Goal: Task Accomplishment & Management: Complete application form

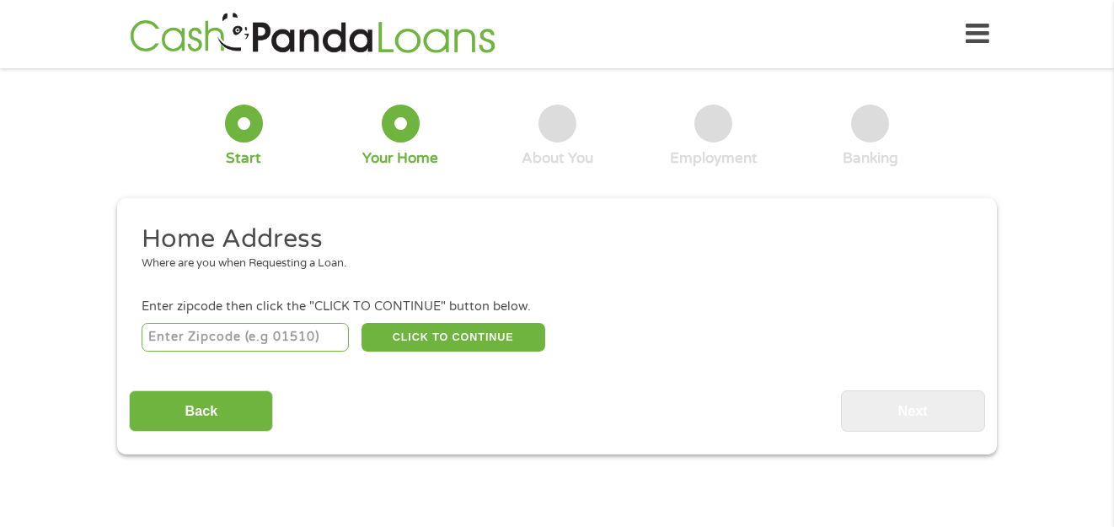
click at [287, 341] on input "number" at bounding box center [246, 337] width 208 height 29
type input "53051"
click at [522, 340] on button "CLICK TO CONTINUE" at bounding box center [453, 337] width 184 height 29
type input "53051"
type input "[GEOGRAPHIC_DATA]"
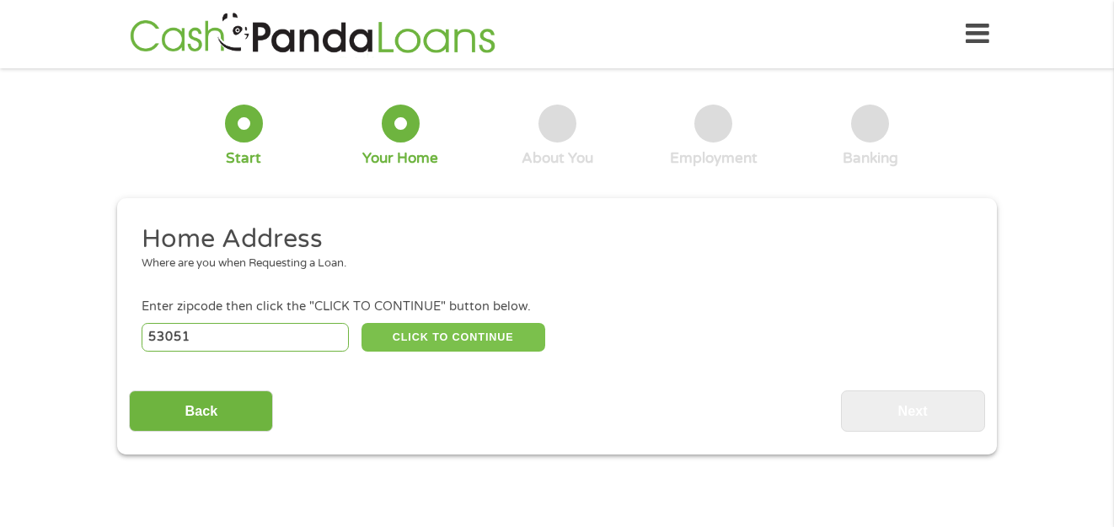
select select "[US_STATE]"
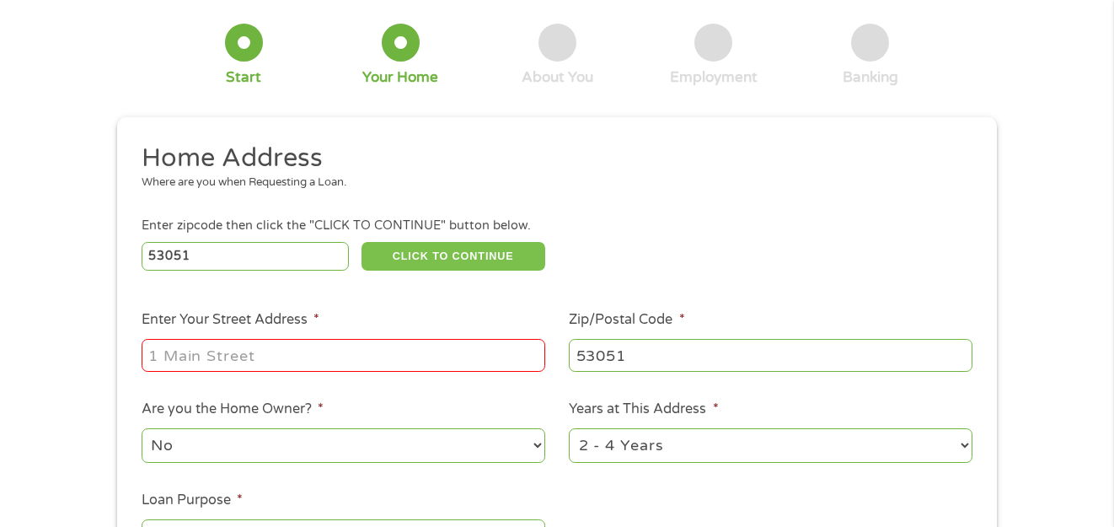
scroll to position [168, 0]
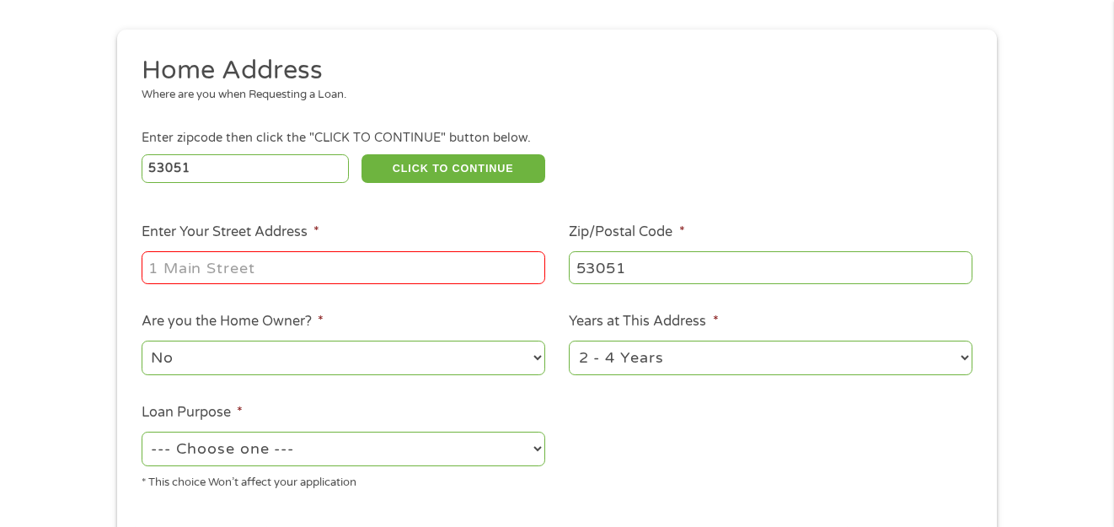
click at [434, 276] on input "Enter Your Street Address *" at bounding box center [344, 267] width 404 height 32
type input "[STREET_ADDRESS]"
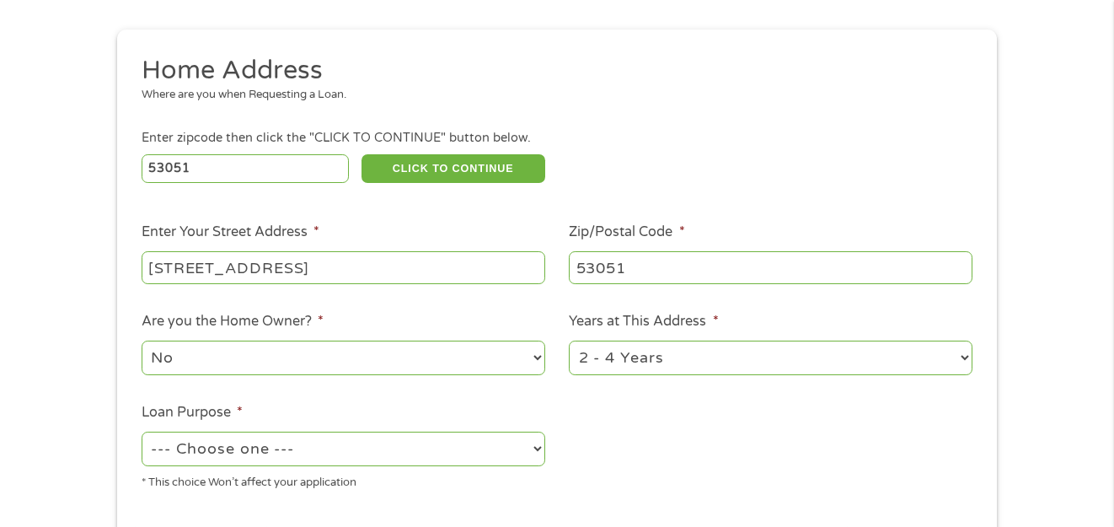
click at [767, 365] on select "1 Year or less 1 - 2 Years 2 - 4 Years Over 4 Years" at bounding box center [771, 357] width 404 height 35
click at [984, 310] on ul "Home Address Where are you when Requesting a Loan. Enter zipcode then click the…" at bounding box center [556, 279] width 855 height 450
click at [411, 460] on select "--- Choose one --- Pay Bills Debt Consolidation Home Improvement Major Purchase…" at bounding box center [344, 448] width 404 height 35
select select "medicalexpenses"
click at [142, 431] on select "--- Choose one --- Pay Bills Debt Consolidation Home Improvement Major Purchase…" at bounding box center [344, 448] width 404 height 35
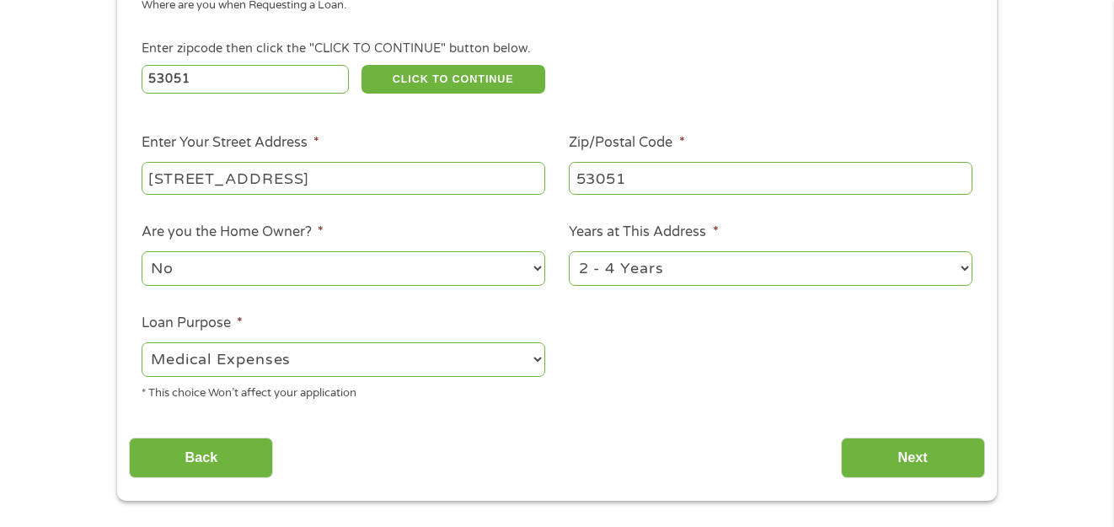
scroll to position [337, 0]
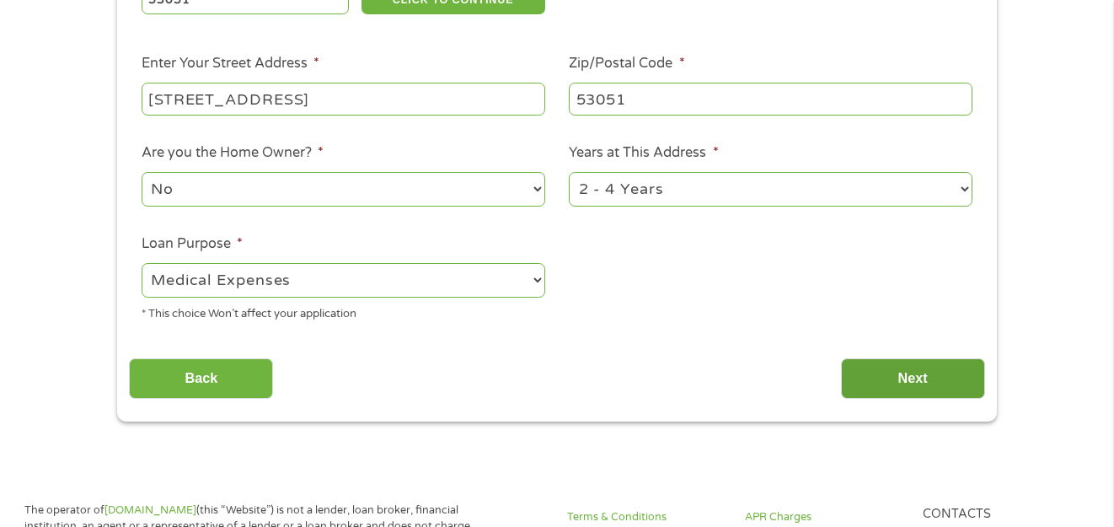
click at [889, 383] on input "Next" at bounding box center [913, 378] width 144 height 41
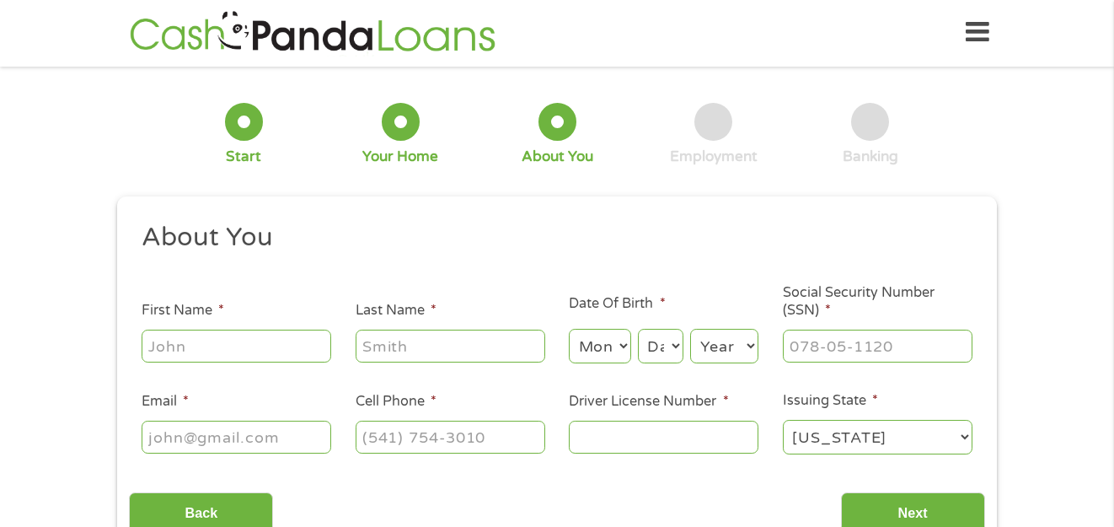
scroll to position [0, 0]
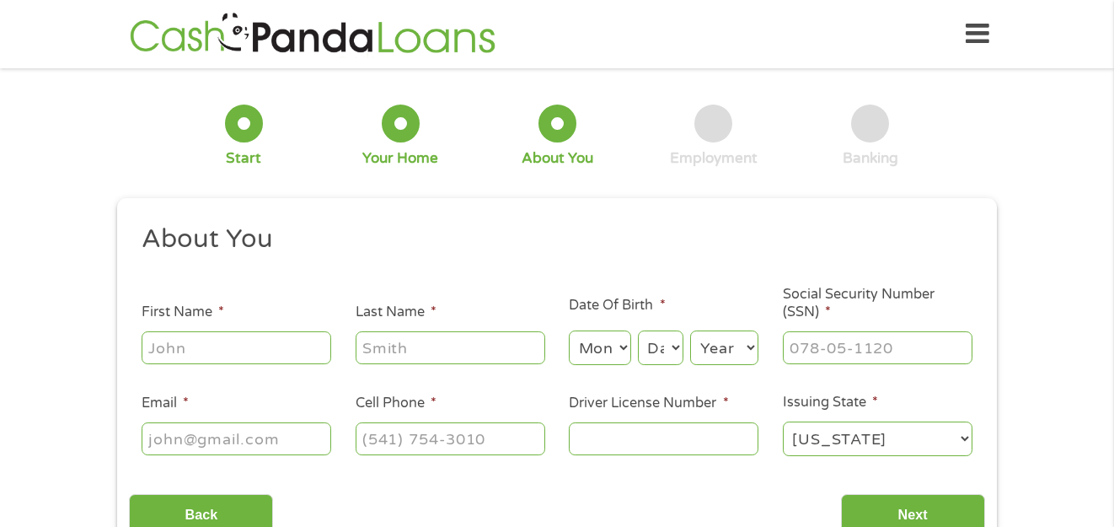
click at [253, 345] on input "First Name *" at bounding box center [237, 347] width 190 height 32
type input "l"
type input "LOLITA"
type input "[PERSON_NAME]"
click at [622, 346] on select "Month 1 2 3 4 5 6 7 8 9 10 11 12" at bounding box center [600, 347] width 62 height 35
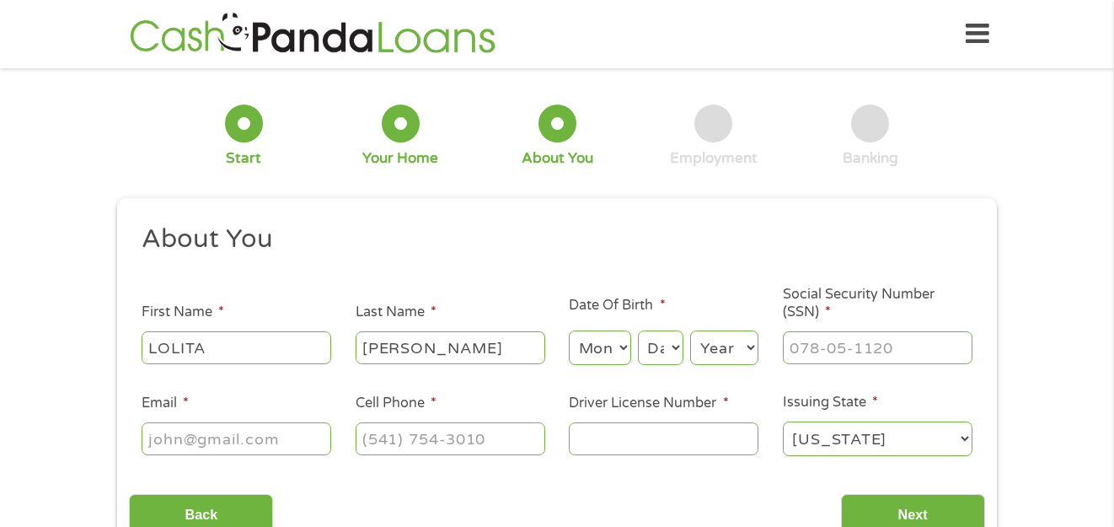
select select "7"
click at [569, 330] on select "Month 1 2 3 4 5 6 7 8 9 10 11 12" at bounding box center [600, 347] width 62 height 35
click at [655, 335] on select "Day 1 2 3 4 5 6 7 8 9 10 11 12 13 14 15 16 17 18 19 20 21 22 23 24 25 26 27 28 …" at bounding box center [660, 347] width 45 height 35
select select "13"
click at [638, 330] on select "Day 1 2 3 4 5 6 7 8 9 10 11 12 13 14 15 16 17 18 19 20 21 22 23 24 25 26 27 28 …" at bounding box center [660, 347] width 45 height 35
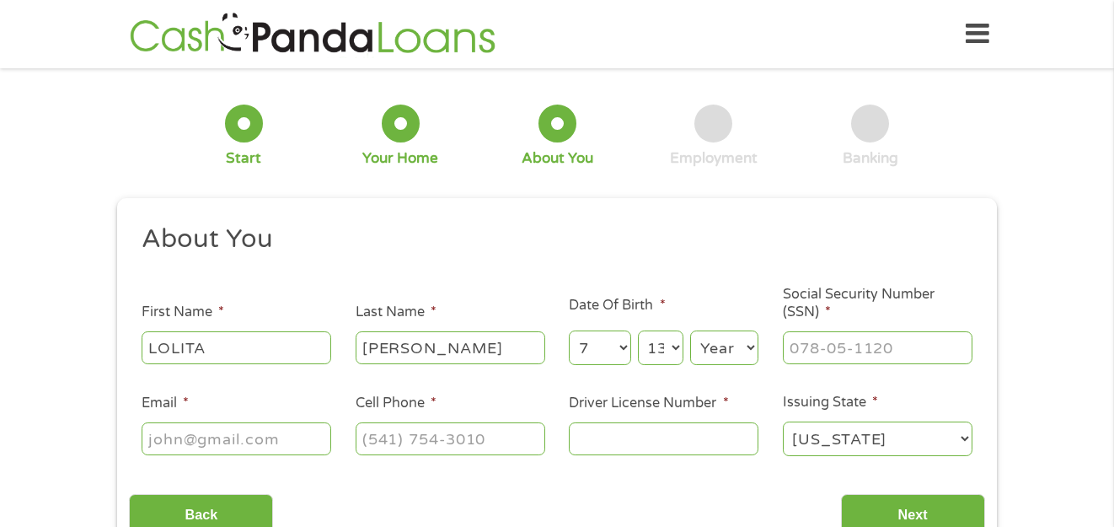
click at [730, 352] on select "Year [DATE] 2006 2005 2004 2003 2002 2001 2000 1999 1998 1997 1996 1995 1994 19…" at bounding box center [724, 347] width 68 height 35
select select "1977"
click at [690, 330] on select "Year [DATE] 2006 2005 2004 2003 2002 2001 2000 1999 1998 1997 1996 1995 1994 19…" at bounding box center [724, 347] width 68 height 35
click at [810, 342] on input "___-__-____" at bounding box center [878, 347] width 190 height 32
type input "465-59-3122"
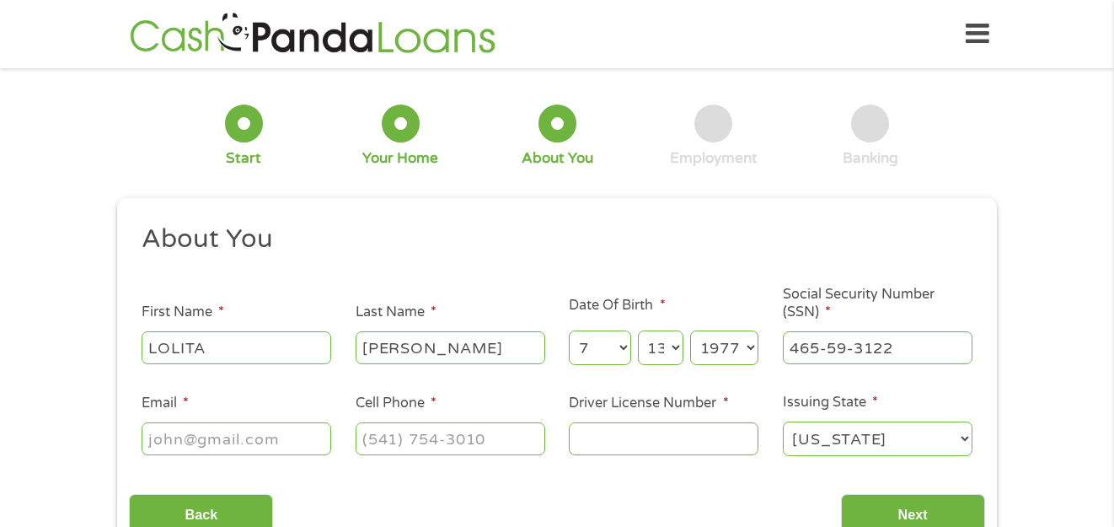
click at [222, 448] on input "Email *" at bounding box center [237, 438] width 190 height 32
type input "[EMAIL_ADDRESS][DOMAIN_NAME]"
type input "2253970719"
select select "[US_STATE]"
type input "[PHONE_NUMBER]"
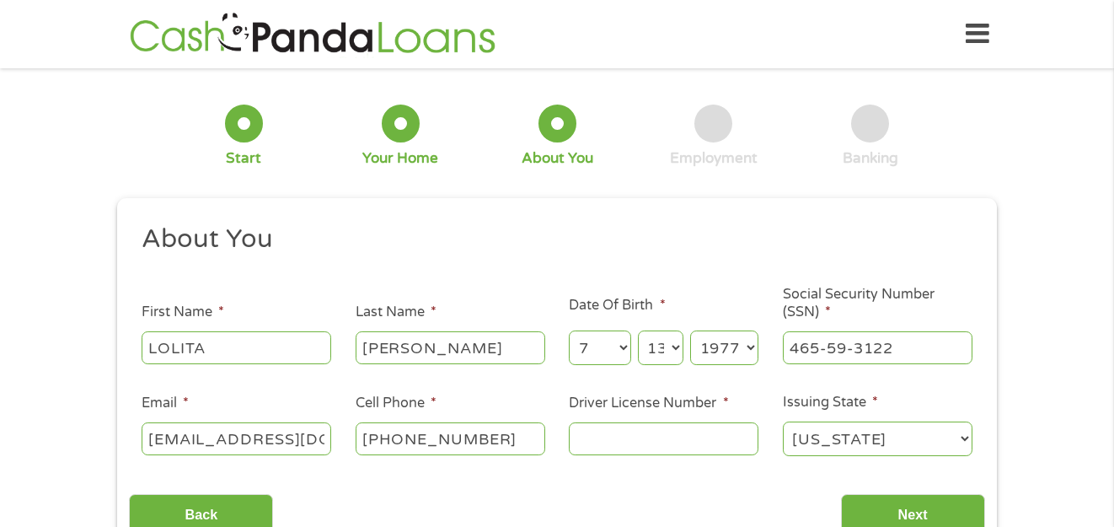
click at [603, 444] on input "Driver License Number *" at bounding box center [664, 438] width 190 height 32
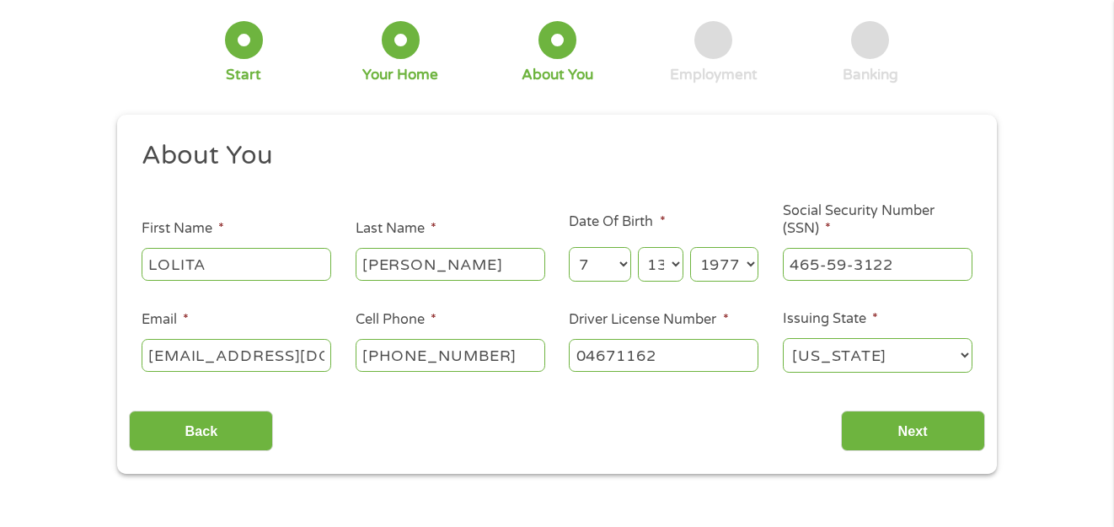
scroll to position [84, 0]
type input "04671162"
click at [904, 421] on input "Next" at bounding box center [913, 429] width 144 height 41
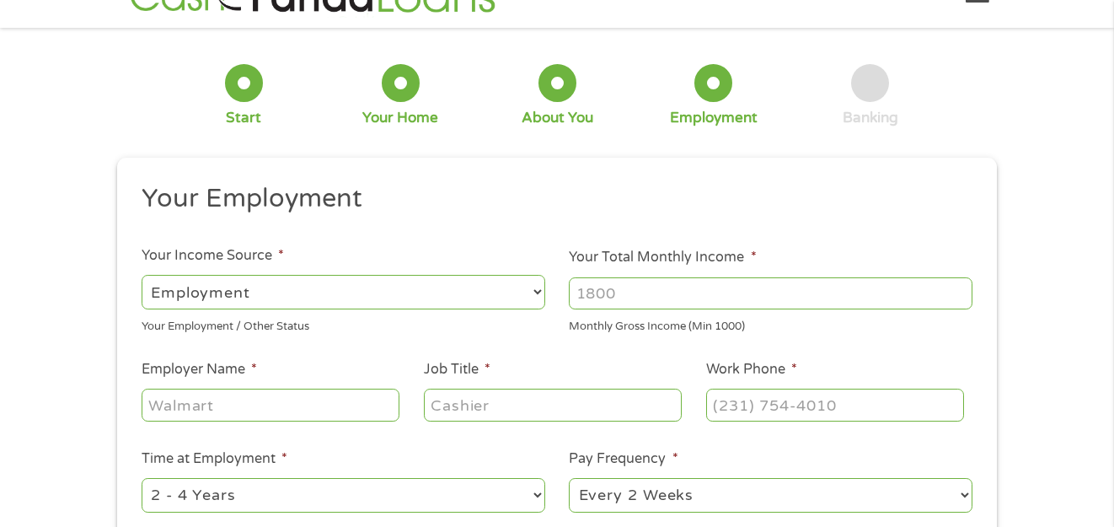
scroll to position [0, 0]
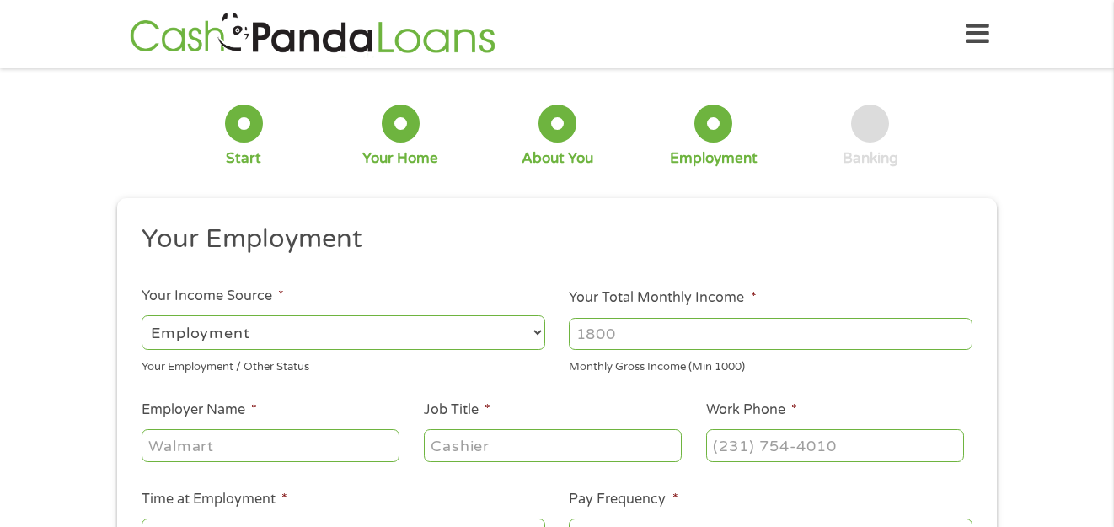
click at [475, 333] on select "--- Choose one --- Employment [DEMOGRAPHIC_DATA] Benefits" at bounding box center [344, 332] width 404 height 35
click at [142, 315] on select "--- Choose one --- Employment [DEMOGRAPHIC_DATA] Benefits" at bounding box center [344, 332] width 404 height 35
click at [612, 336] on input "Your Total Monthly Income *" at bounding box center [771, 334] width 404 height 32
type input "2"
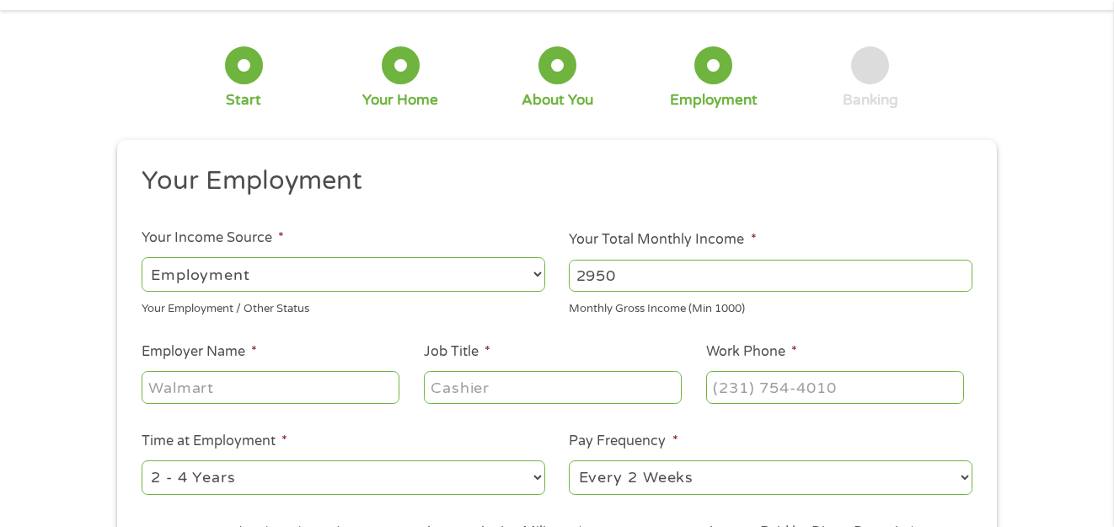
scroll to position [168, 0]
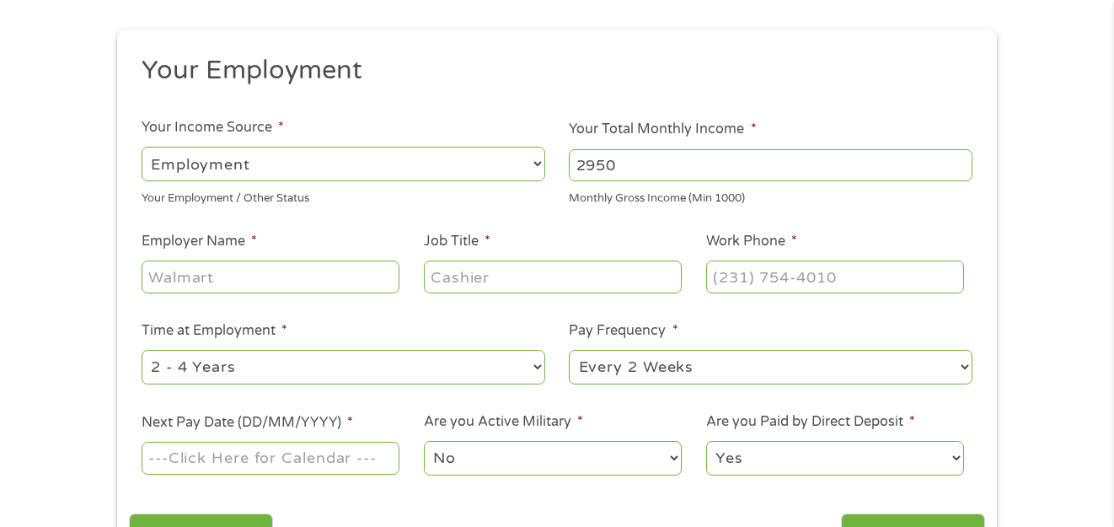
type input "2950"
click at [324, 285] on input "Employer Name *" at bounding box center [271, 276] width 258 height 32
type input "c"
type input "CHARTER STEEL"
type input "ASSEMBLY OPERATOR"
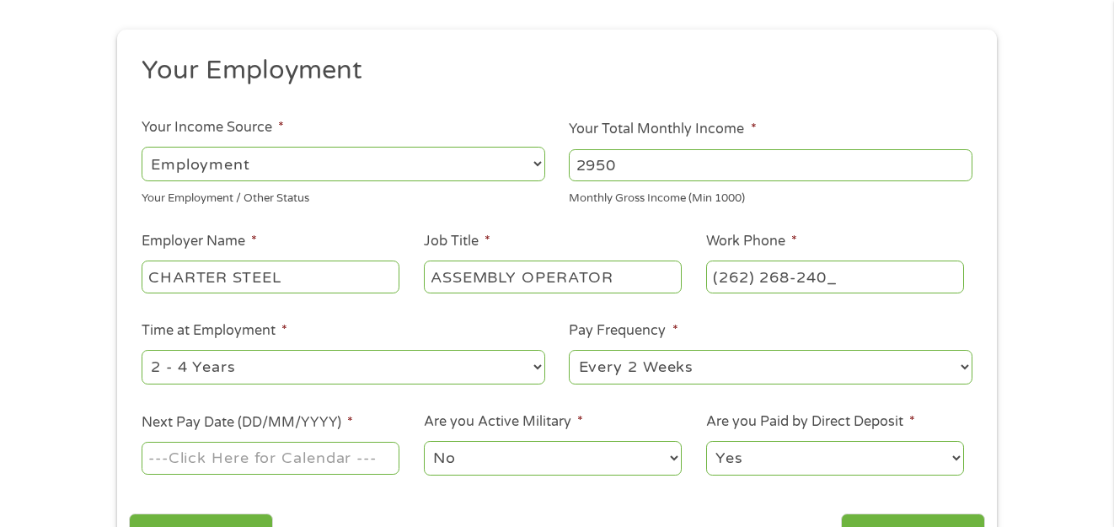
type input "[PHONE_NUMBER]"
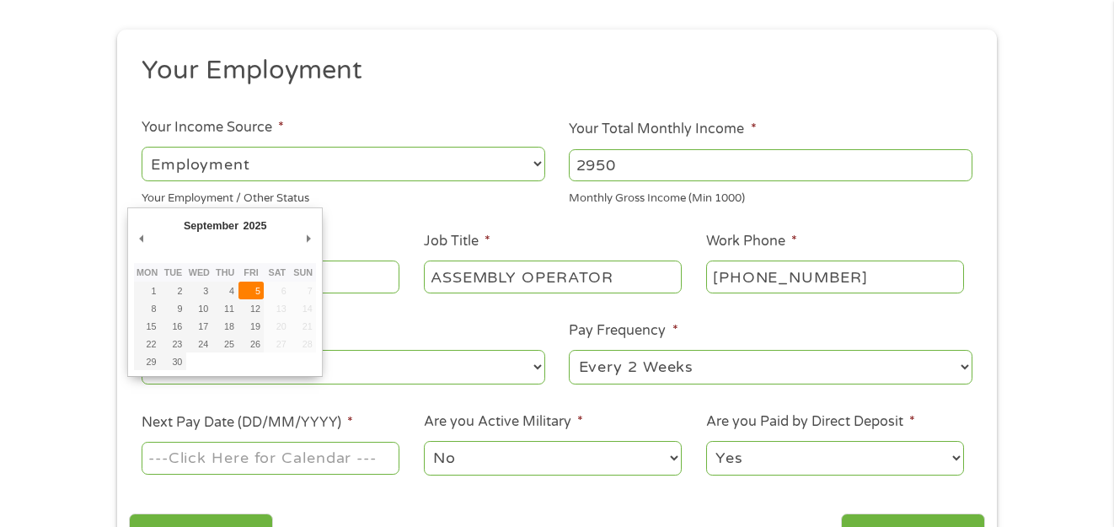
type input "[DATE]"
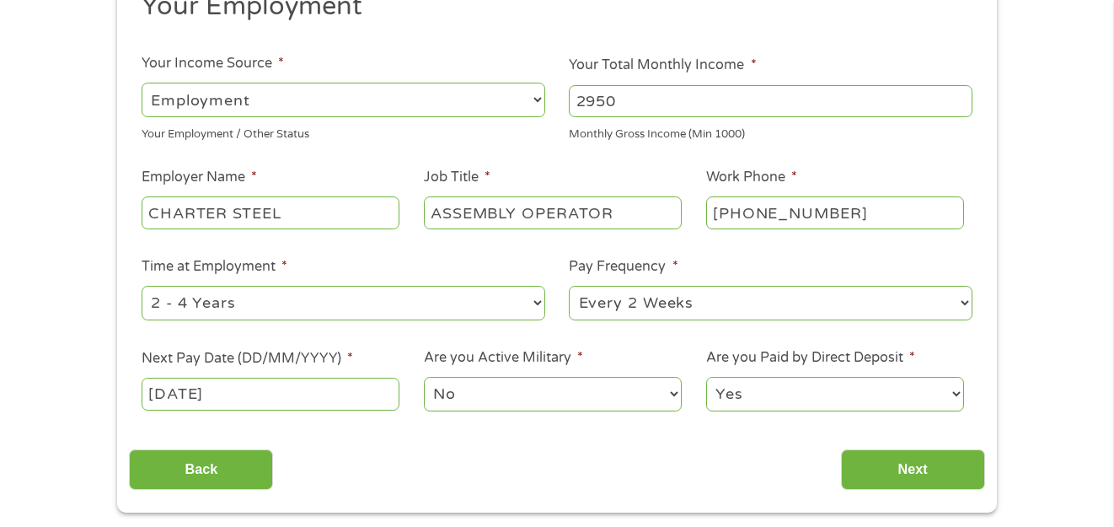
scroll to position [421, 0]
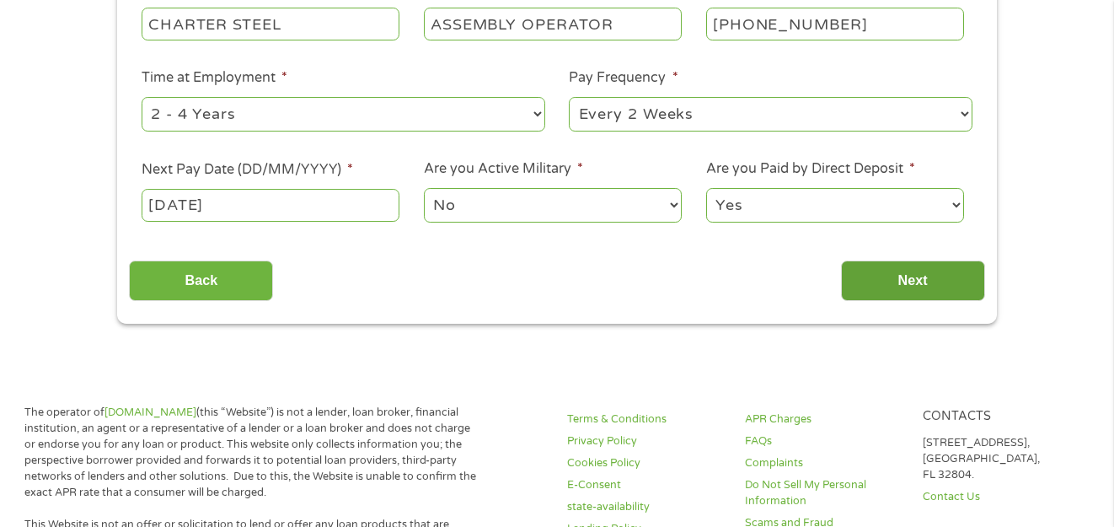
click at [885, 266] on input "Next" at bounding box center [913, 280] width 144 height 41
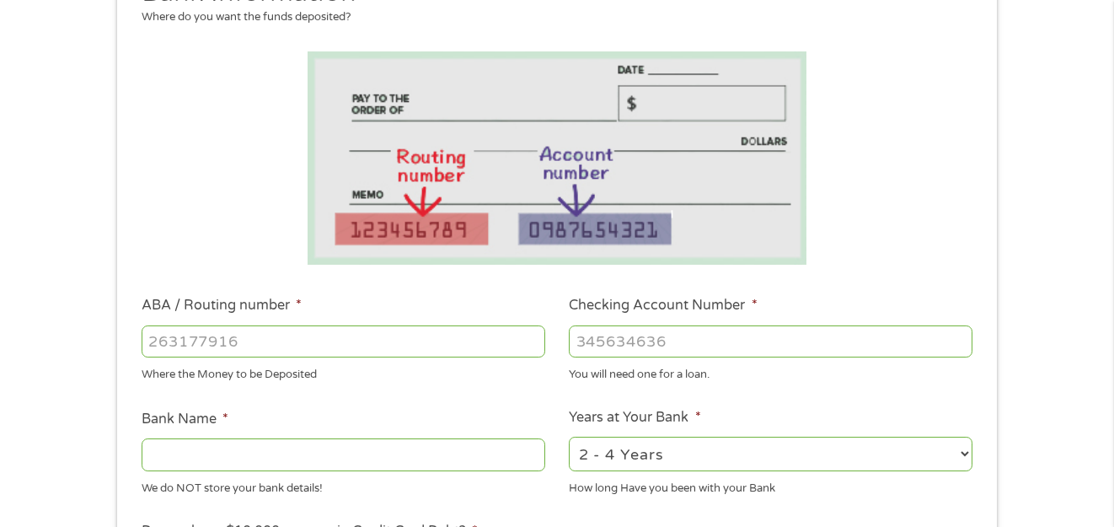
scroll to position [253, 0]
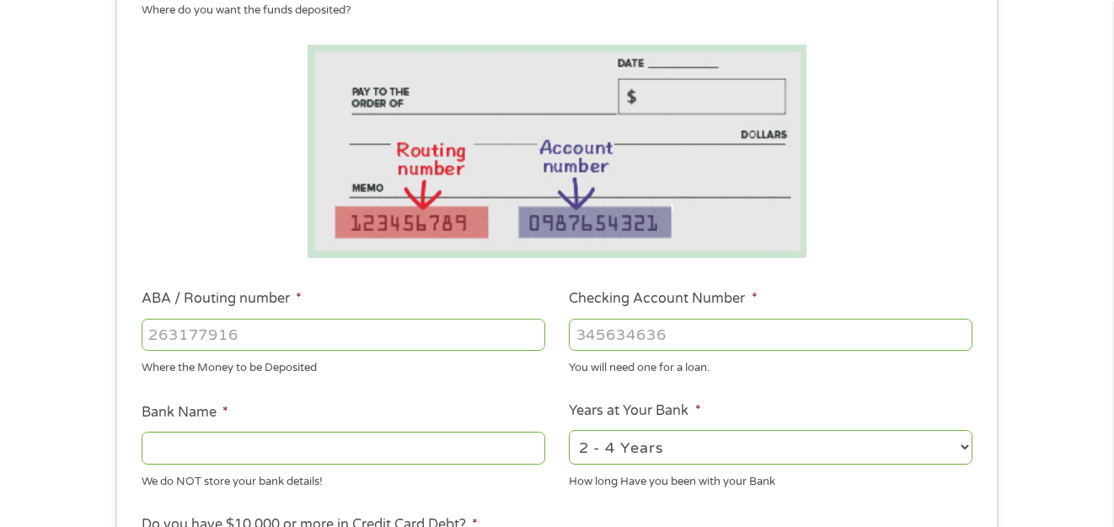
click at [398, 329] on input "ABA / Routing number *" at bounding box center [344, 334] width 404 height 32
type input "073972181"
type input "METABANK"
type input "073972181"
type input "70003369022042"
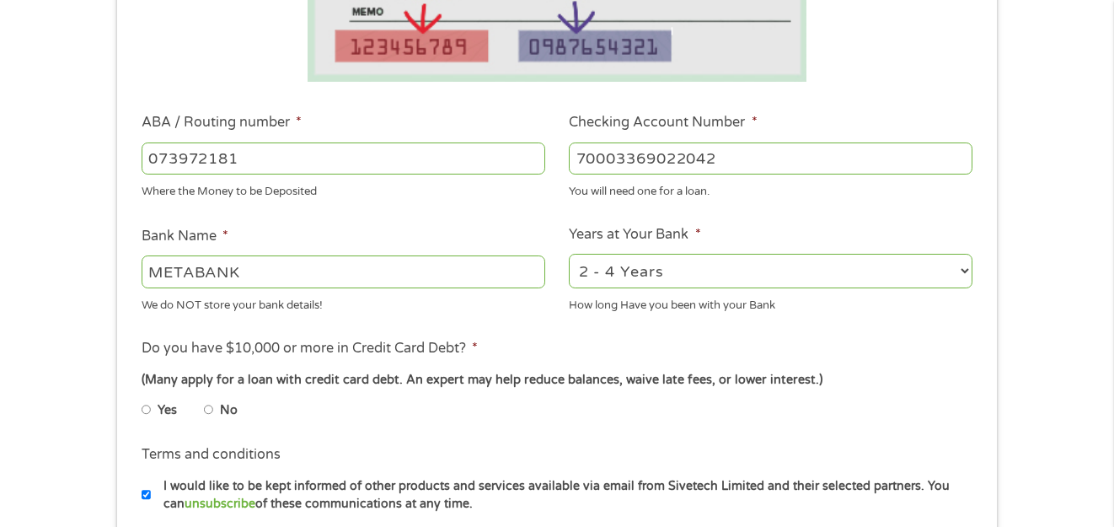
scroll to position [505, 0]
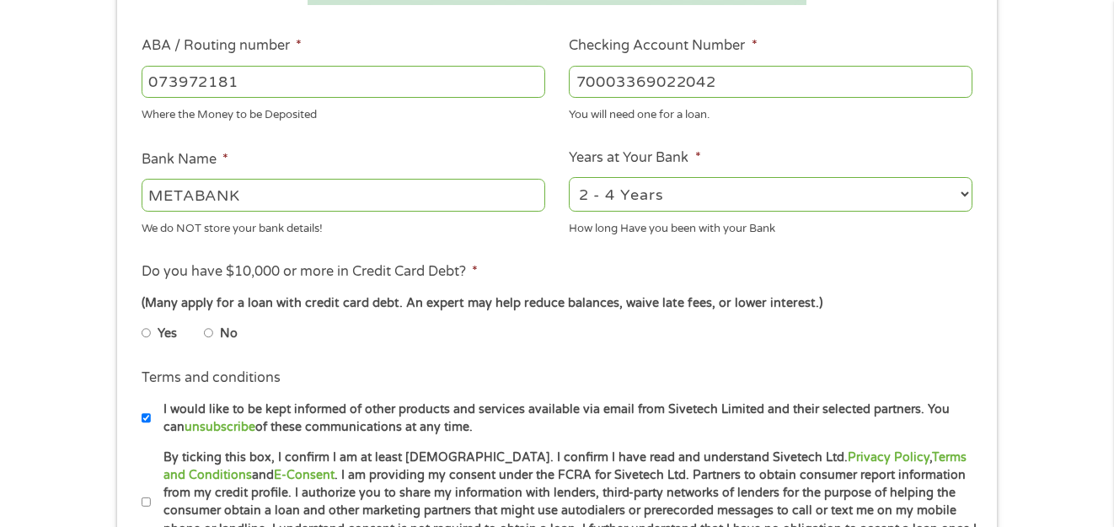
click at [211, 334] on input "No" at bounding box center [209, 332] width 10 height 27
radio input "true"
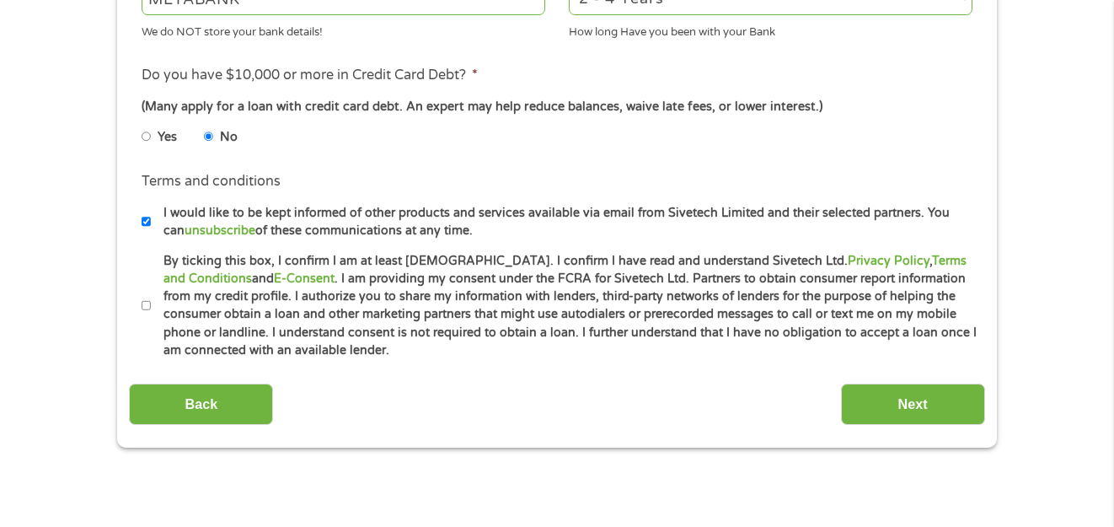
scroll to position [758, 0]
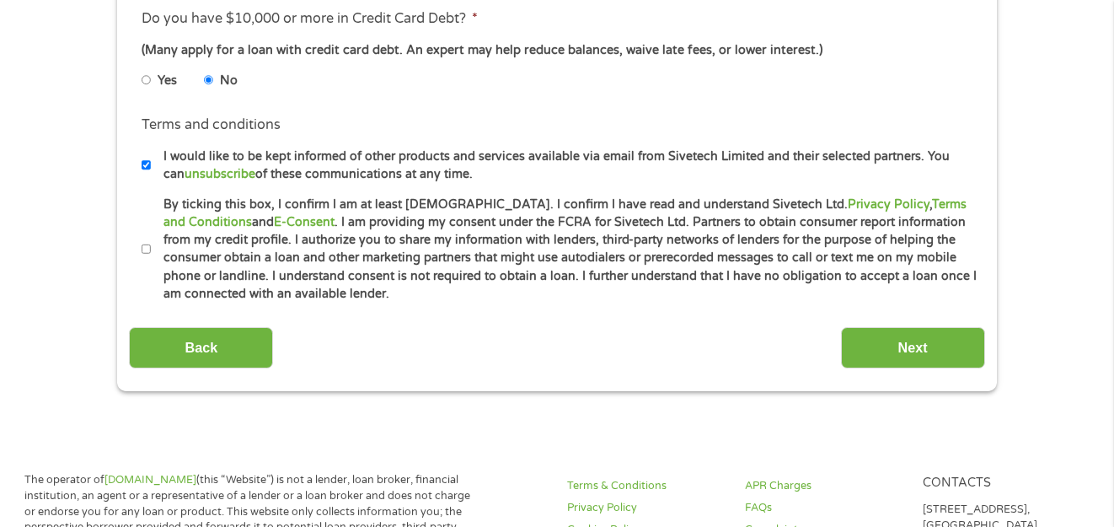
click at [145, 247] on input "By ticking this box, I confirm I am at least [DEMOGRAPHIC_DATA]. I confirm I ha…" at bounding box center [147, 249] width 10 height 27
checkbox input "true"
click at [155, 163] on label "I would like to be kept informed of other products and services available via e…" at bounding box center [564, 165] width 826 height 36
click at [152, 163] on input "I would like to be kept informed of other products and services available via e…" at bounding box center [147, 165] width 10 height 27
checkbox input "false"
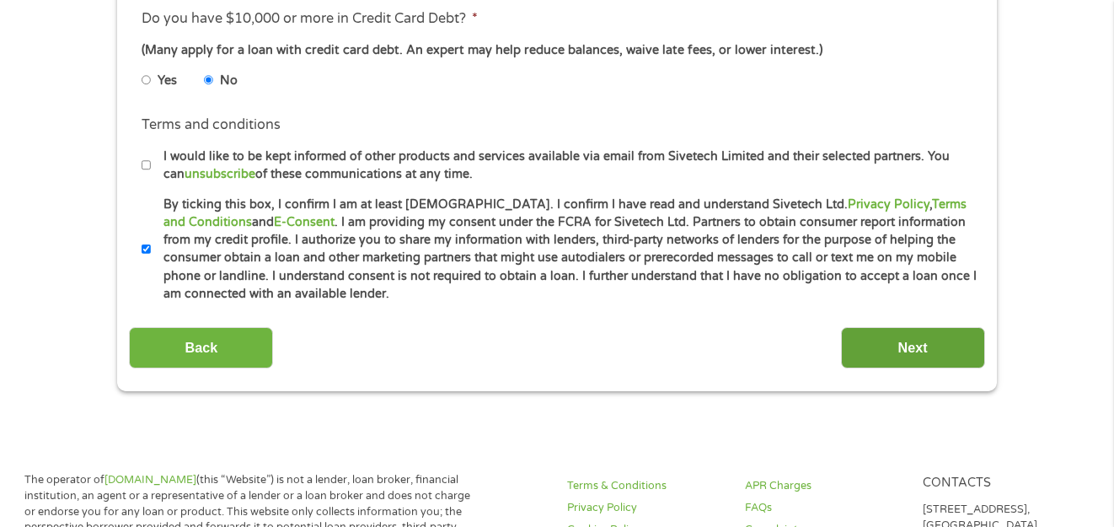
click at [875, 350] on input "Next" at bounding box center [913, 347] width 144 height 41
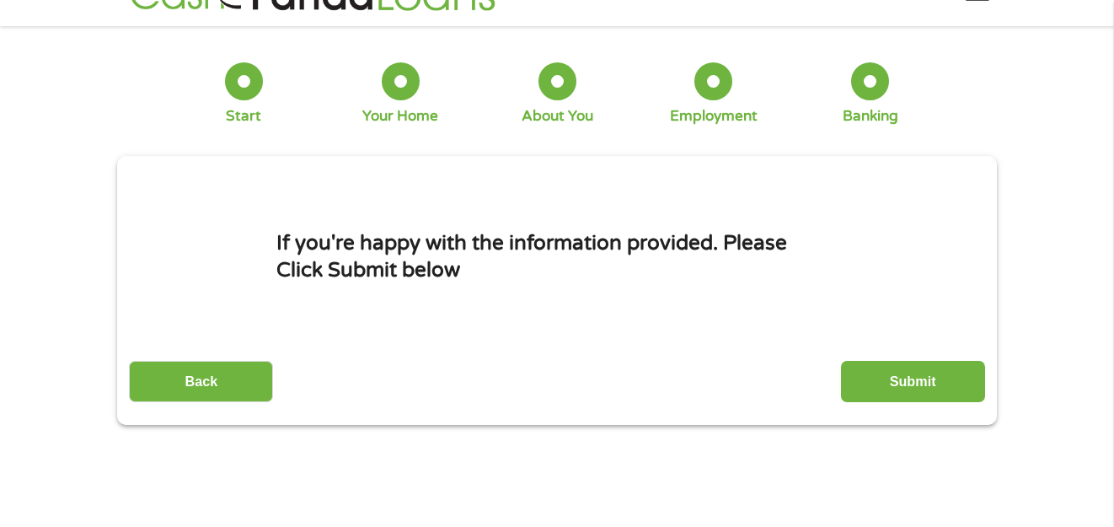
scroll to position [0, 0]
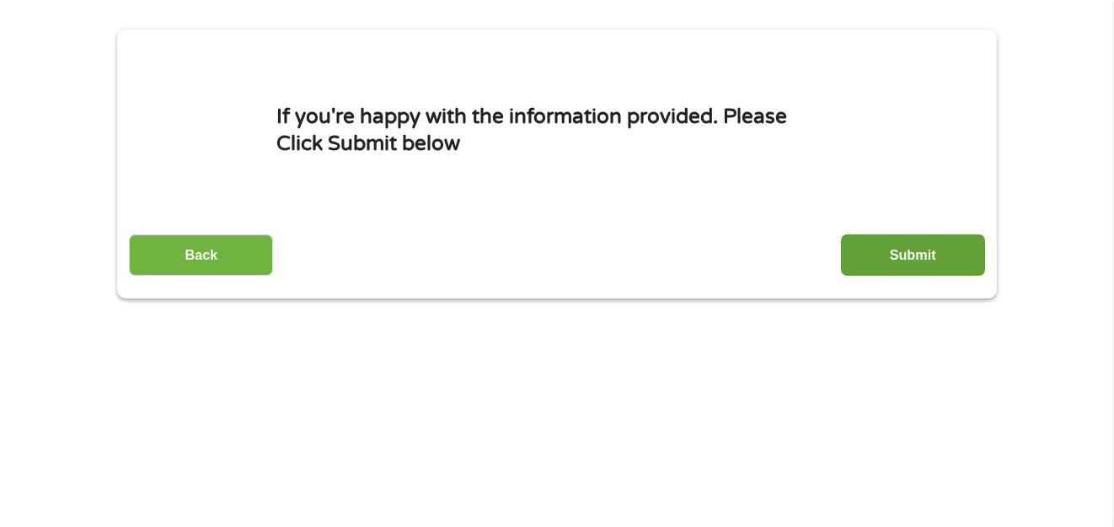
click at [875, 256] on input "Submit" at bounding box center [913, 254] width 144 height 41
